Goal: Task Accomplishment & Management: Use online tool/utility

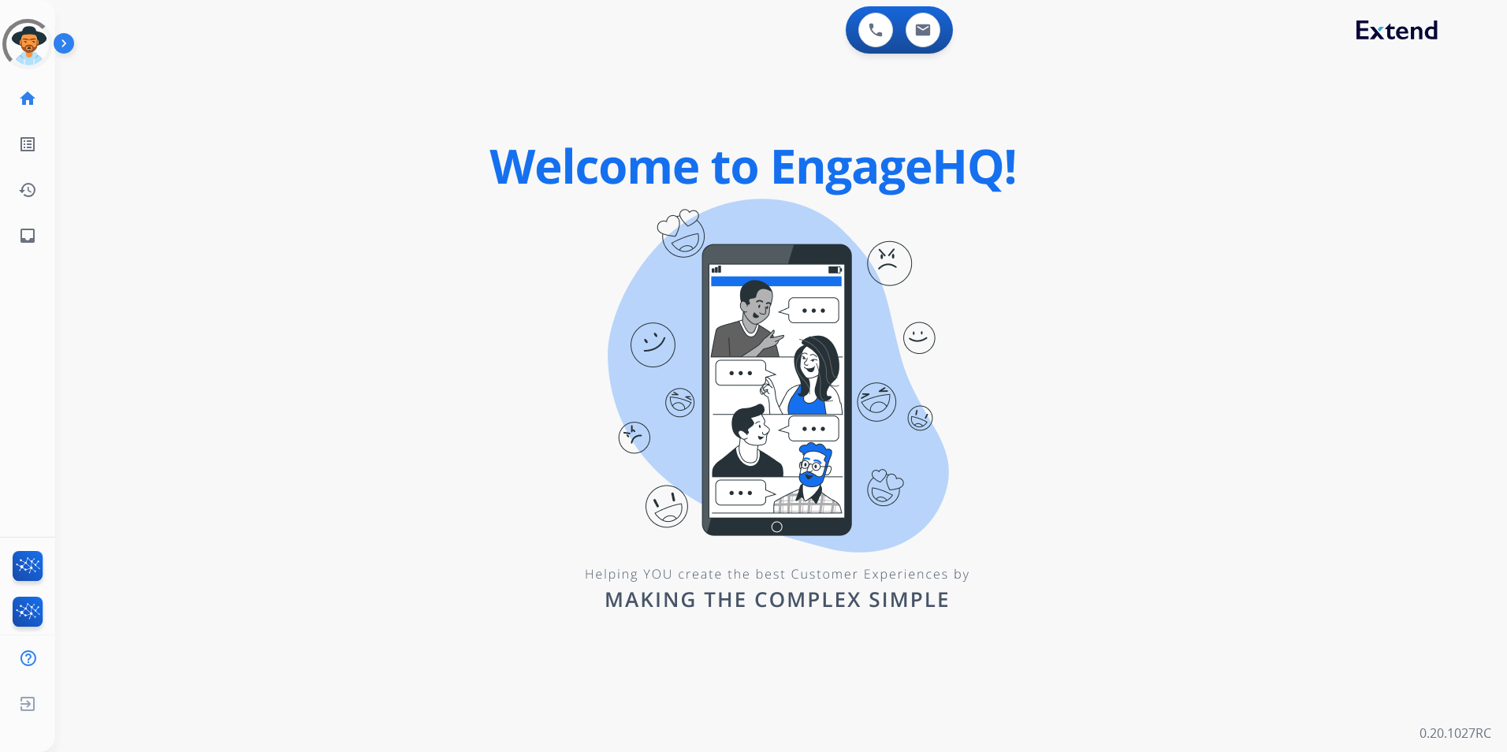
click at [74, 43] on img at bounding box center [67, 47] width 27 height 30
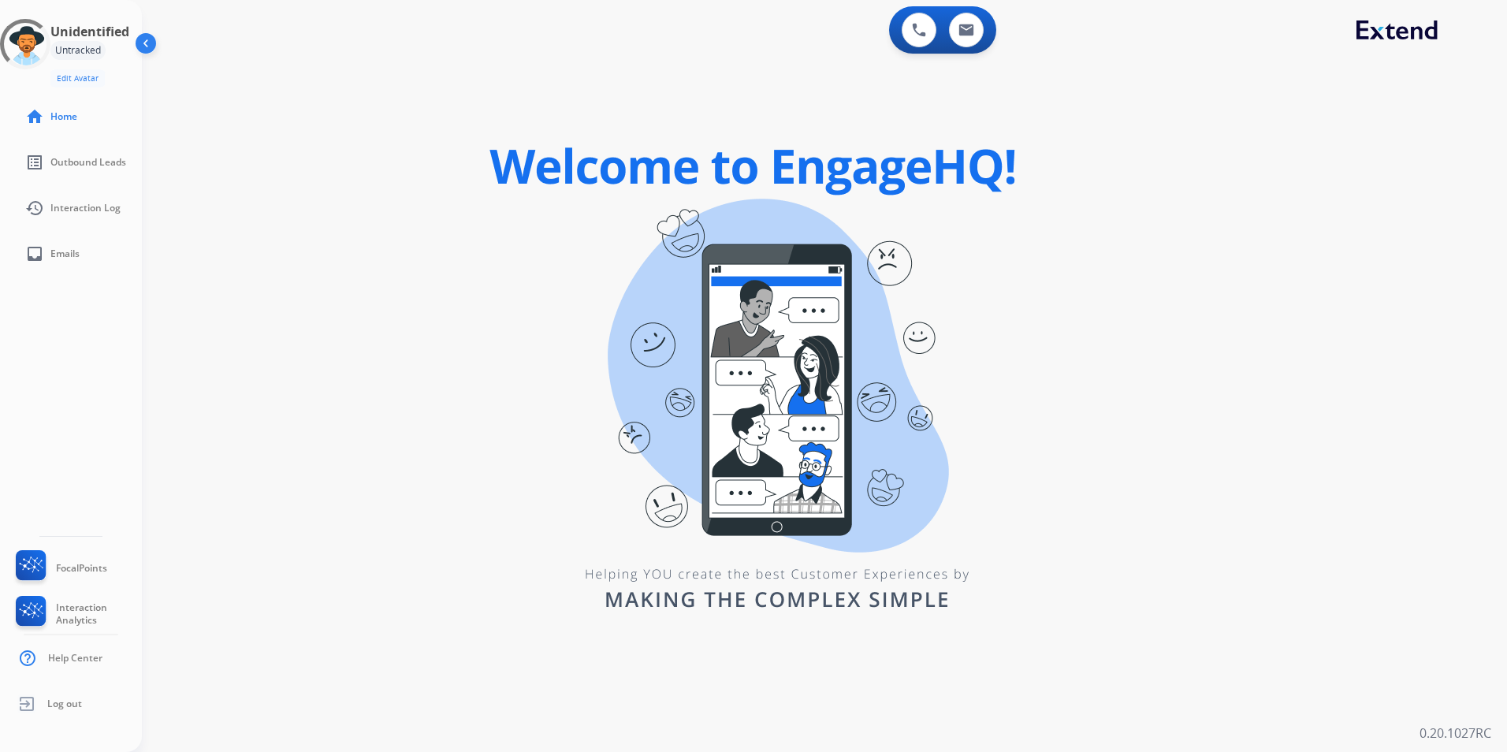
click at [90, 42] on div "Untracked" at bounding box center [77, 50] width 55 height 19
